Goal: Find specific page/section: Find specific page/section

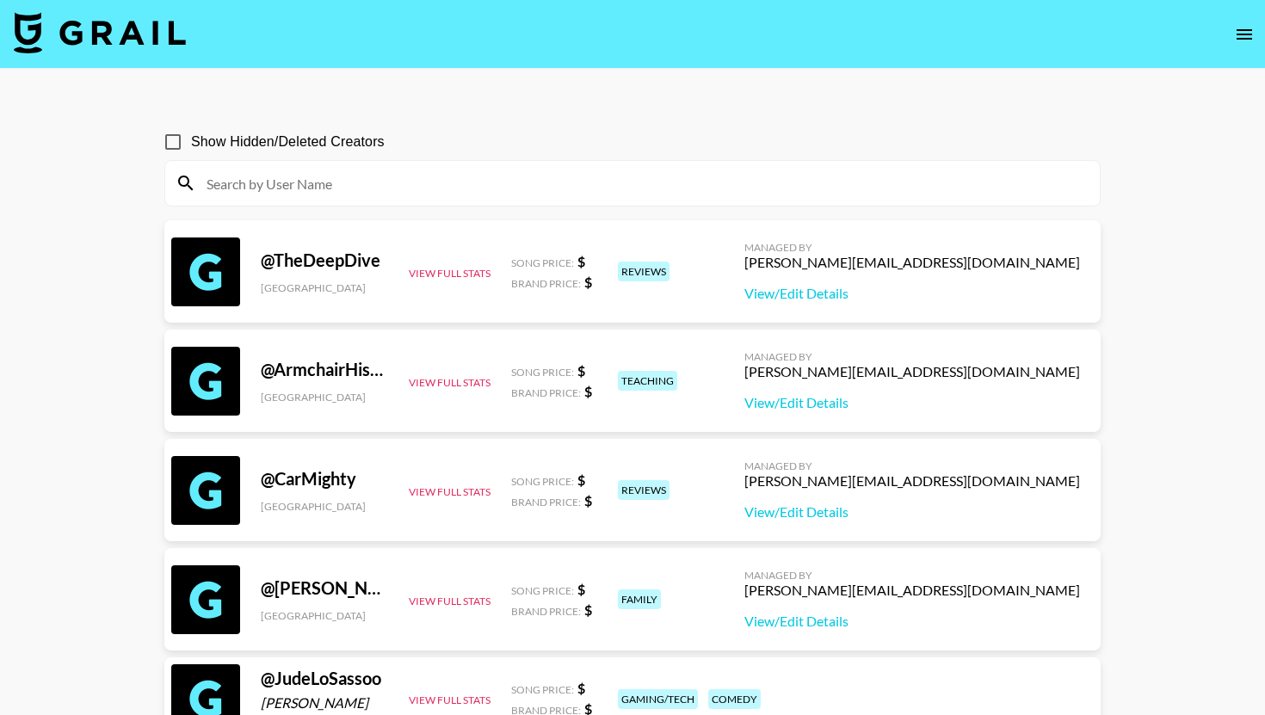
click at [1235, 34] on icon "open drawer" at bounding box center [1244, 34] width 21 height 21
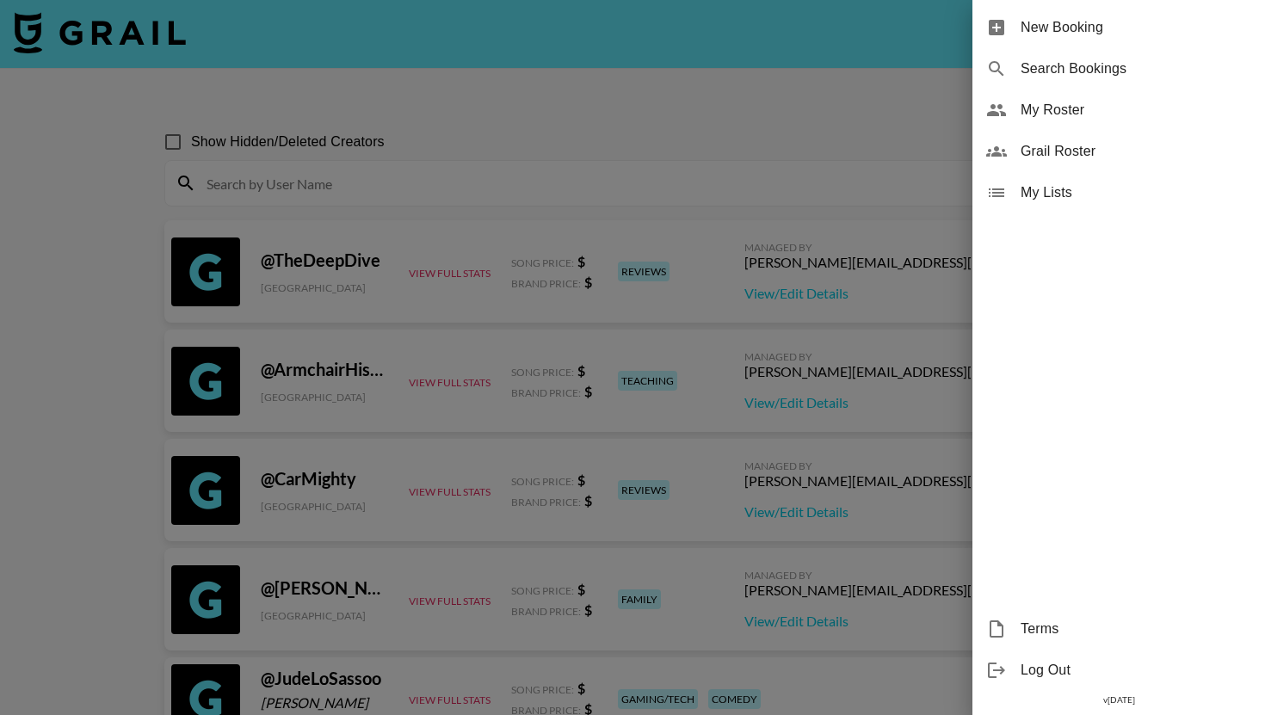
click at [1117, 113] on span "My Roster" at bounding box center [1135, 110] width 231 height 21
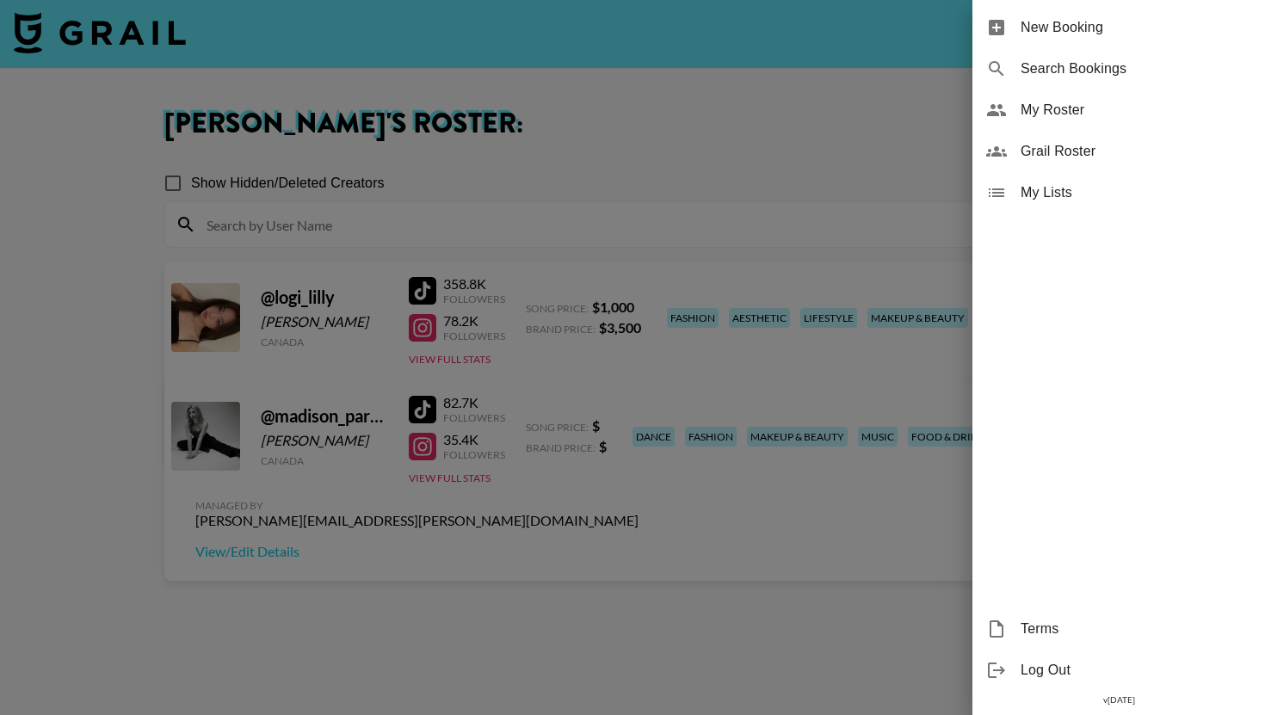
click at [852, 136] on div at bounding box center [632, 357] width 1265 height 715
click at [1070, 150] on span "Grail Roster" at bounding box center [1135, 151] width 231 height 21
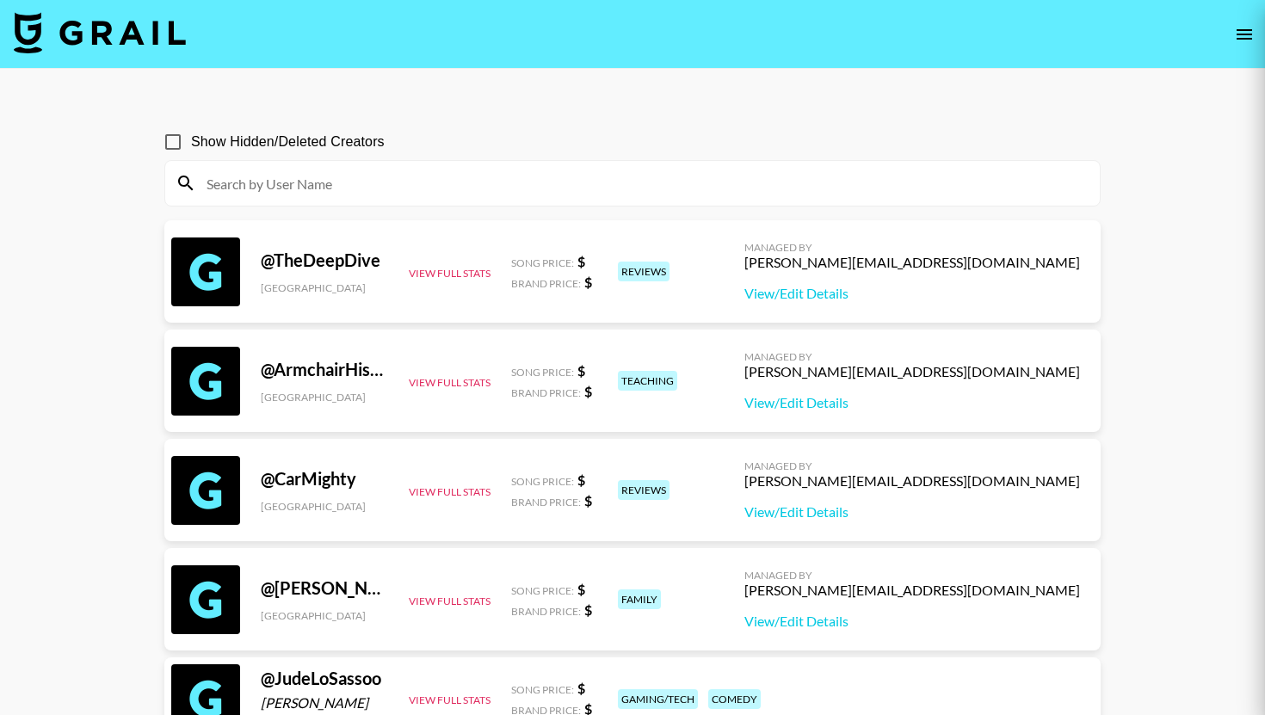
click at [1262, 21] on div at bounding box center [632, 357] width 1265 height 715
click at [1248, 30] on div at bounding box center [632, 357] width 1265 height 715
click at [135, 23] on img at bounding box center [100, 32] width 172 height 41
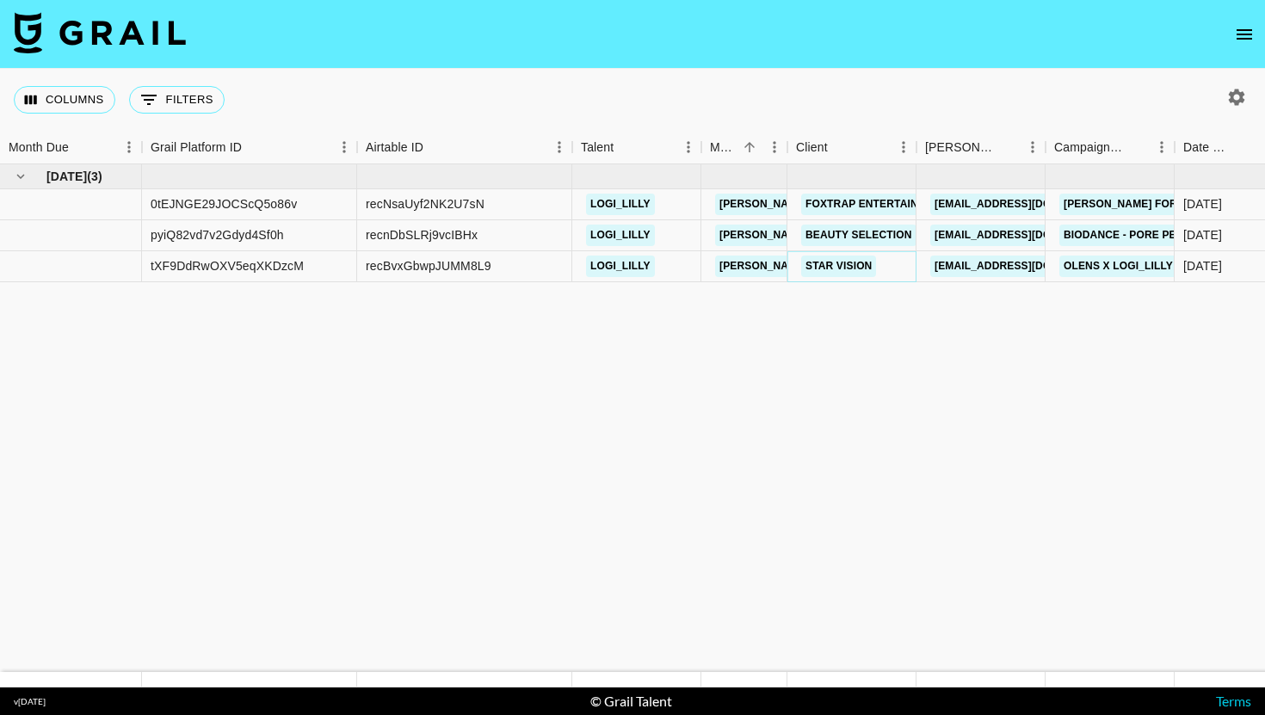
click at [822, 265] on link "Star Vision" at bounding box center [838, 266] width 75 height 22
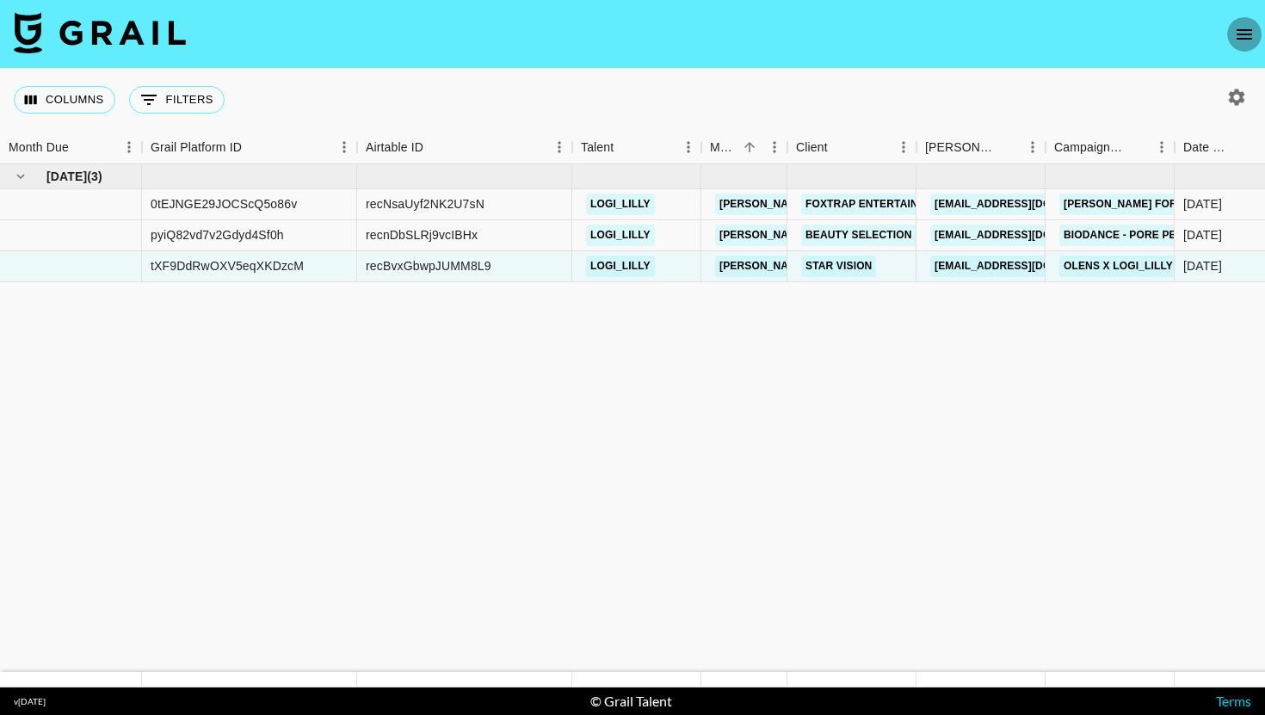
click at [1250, 37] on icon "open drawer" at bounding box center [1243, 34] width 15 height 10
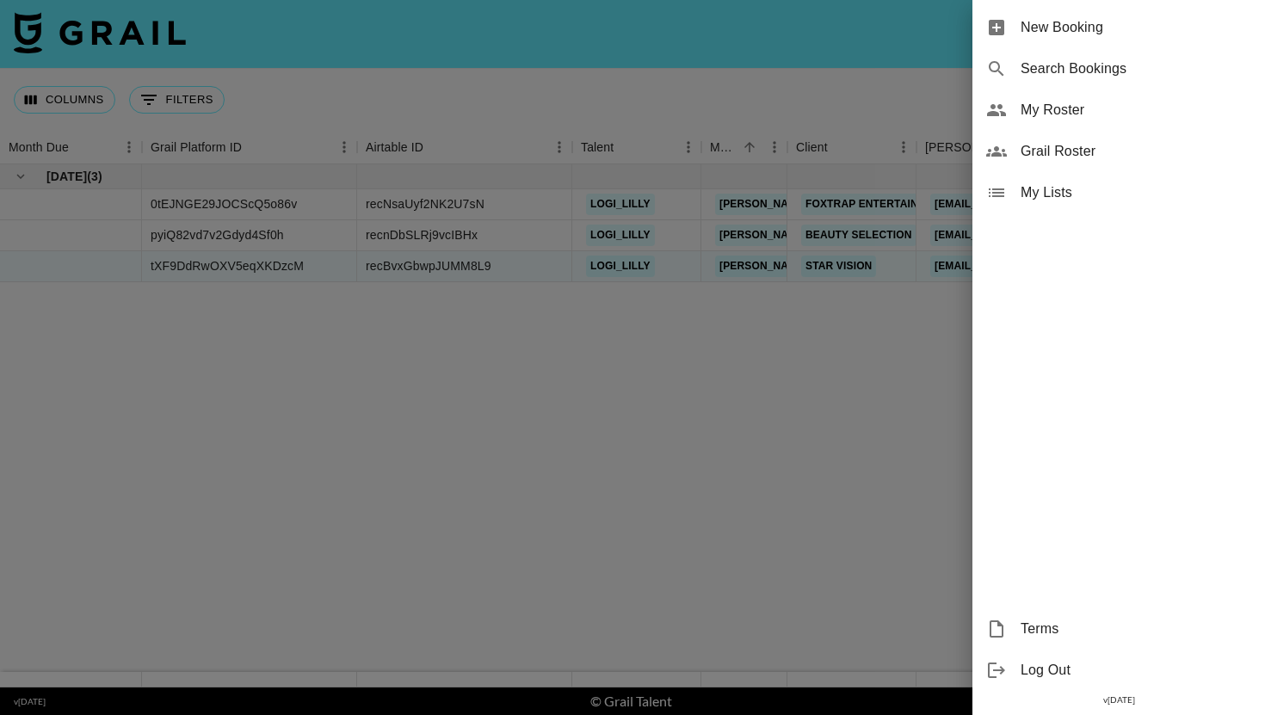
click at [884, 43] on div at bounding box center [632, 357] width 1265 height 715
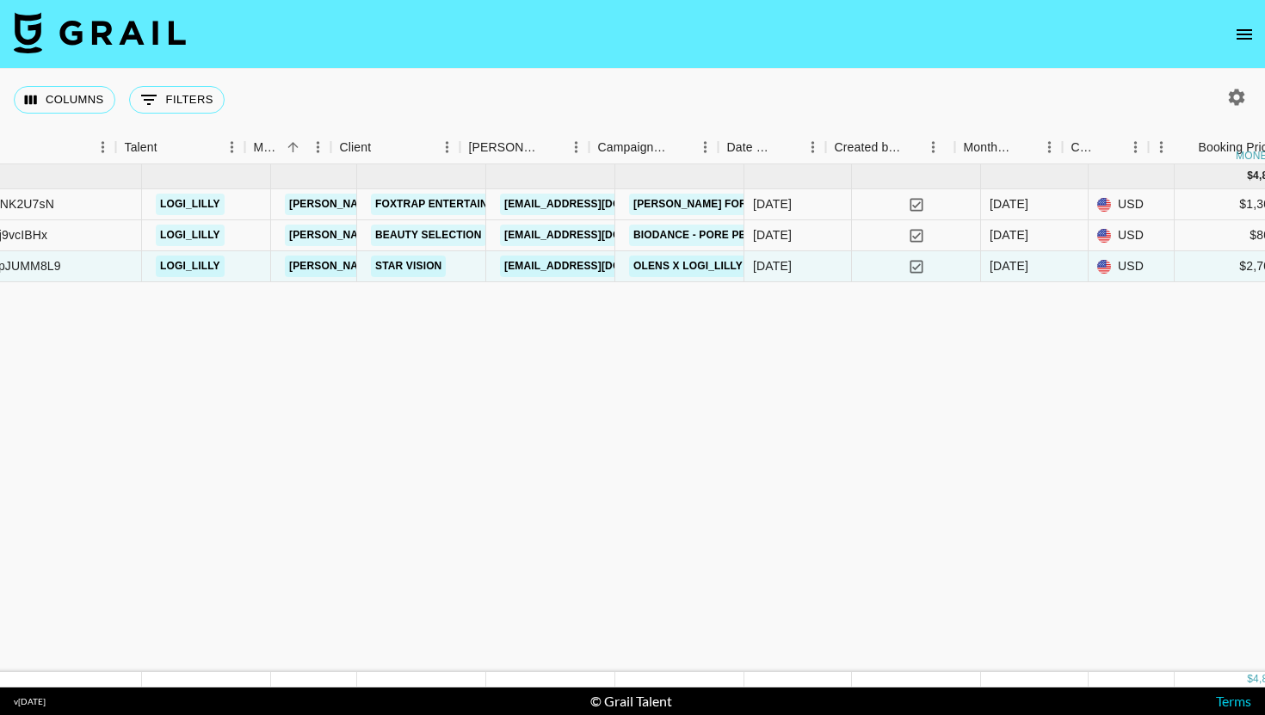
scroll to position [0, 520]
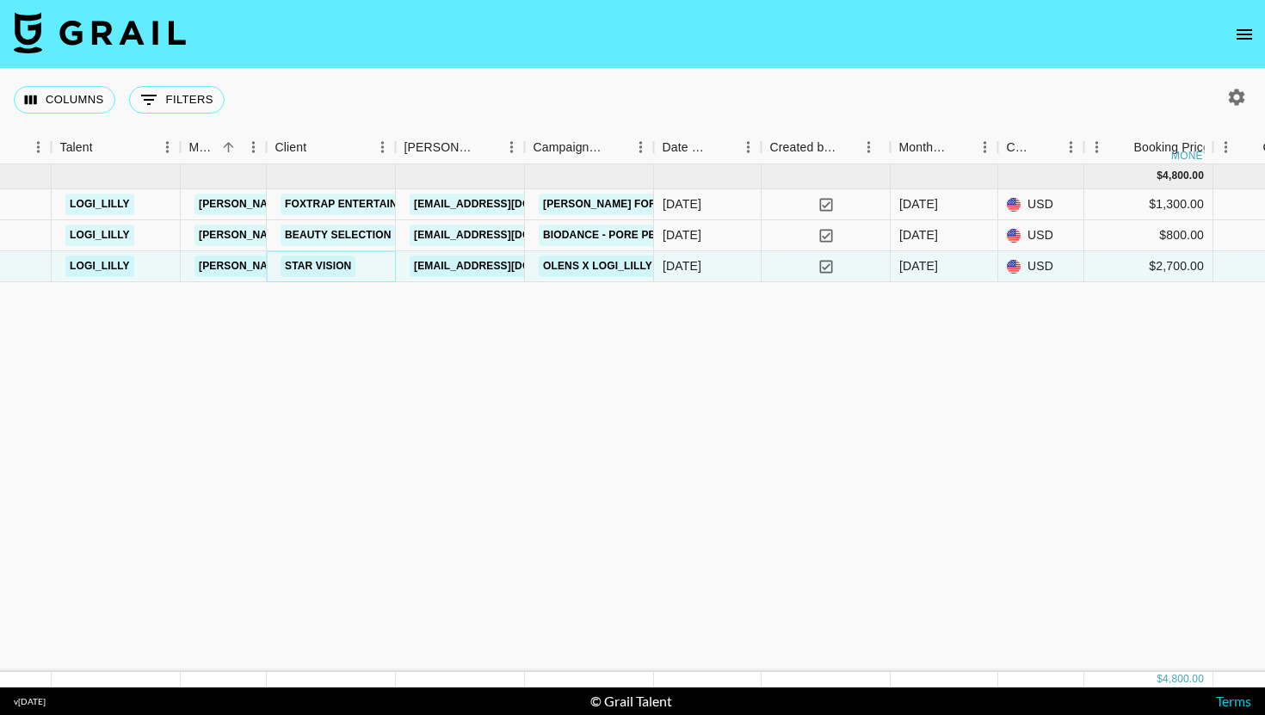
click at [301, 265] on link "Star Vision" at bounding box center [317, 266] width 75 height 22
